Goal: Task Accomplishment & Management: Manage account settings

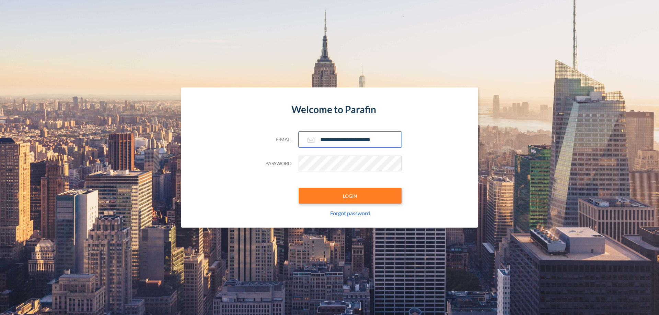
type input "**********"
click at [350, 196] on button "LOGIN" at bounding box center [350, 196] width 103 height 16
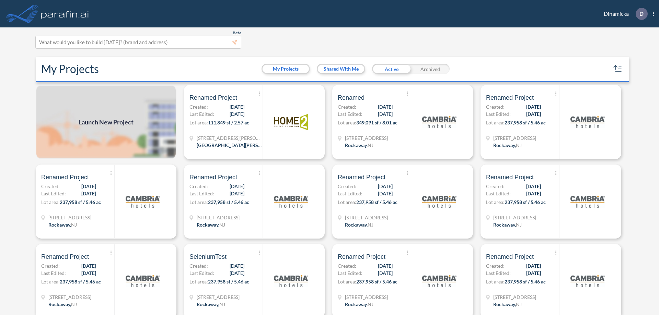
scroll to position [2, 0]
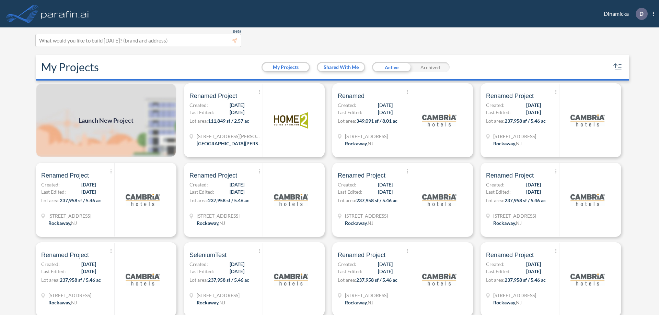
click at [430, 67] on div "Archived" at bounding box center [430, 67] width 39 height 10
